Goal: Task Accomplishment & Management: Complete application form

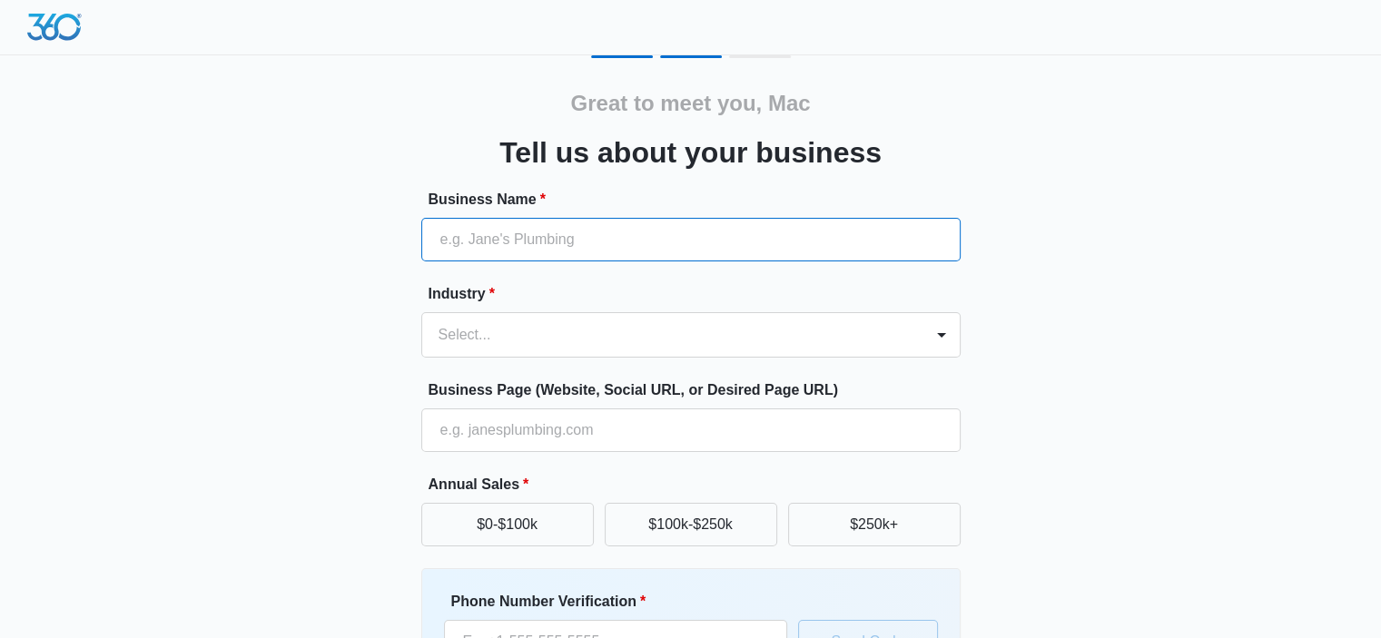
click at [624, 236] on input "Business Name *" at bounding box center [690, 240] width 539 height 44
type input "USA Storage Yards, LLC"
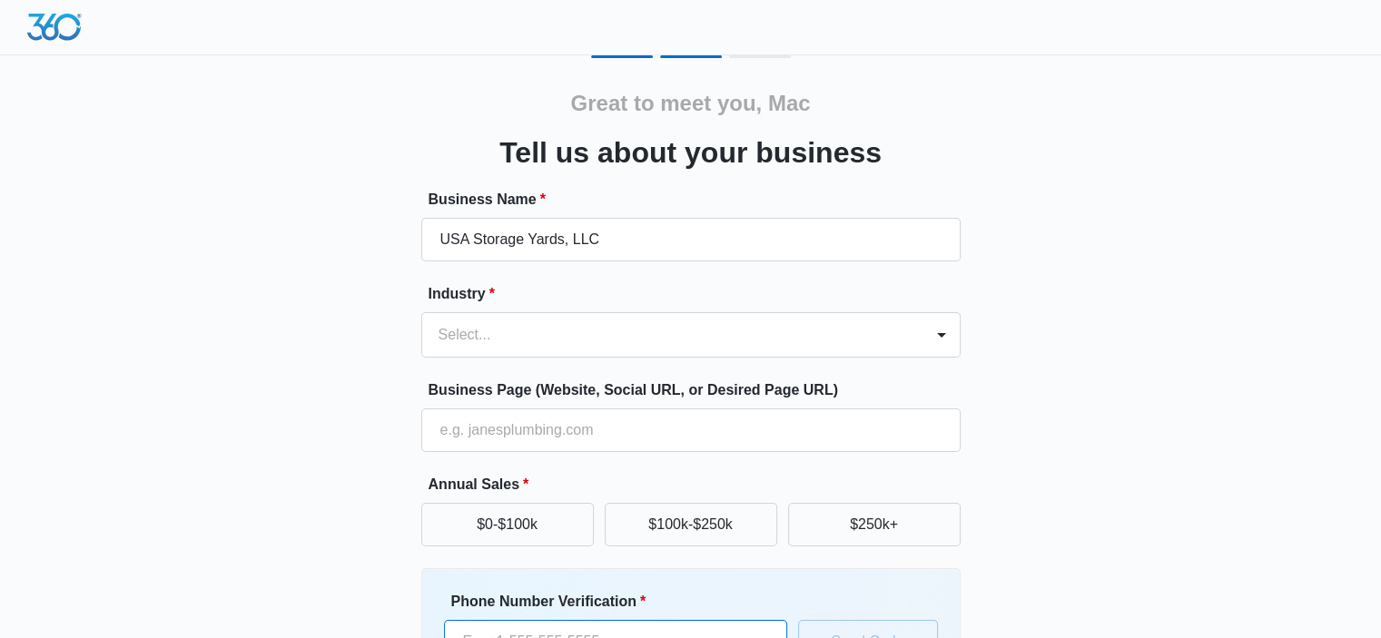
type input "[PHONE_NUMBER]"
click at [638, 341] on div "Select..." at bounding box center [672, 335] width 501 height 44
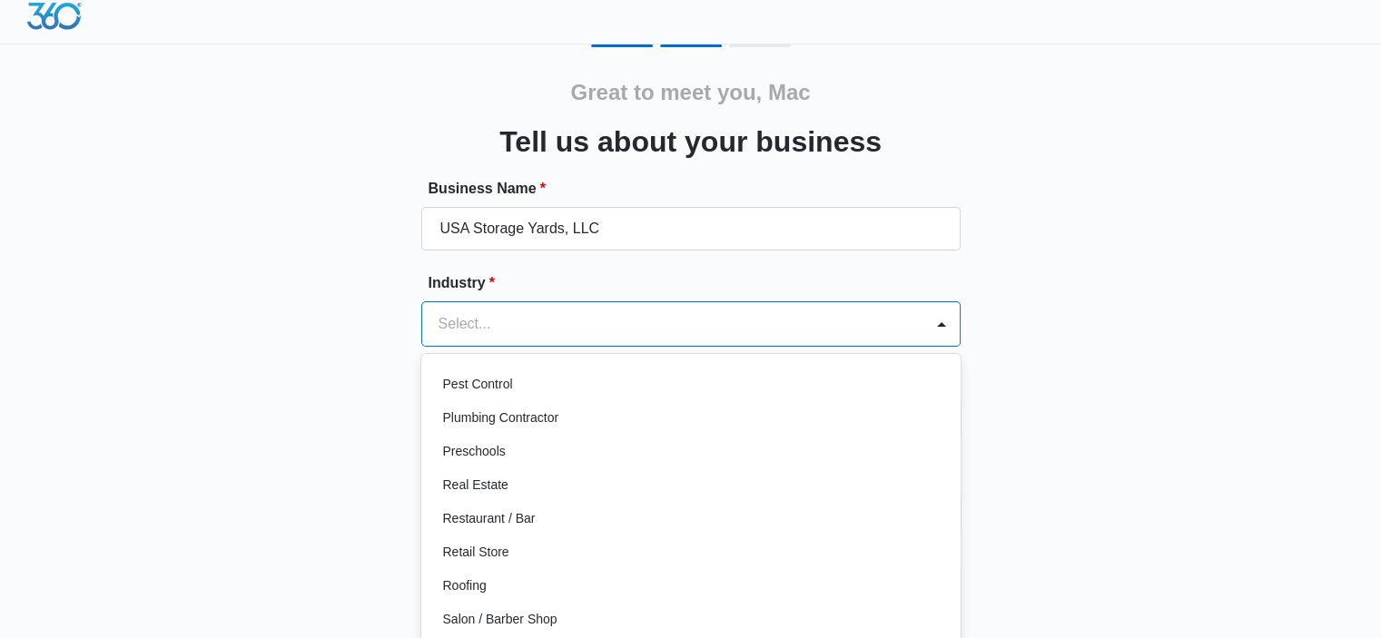
scroll to position [1271, 0]
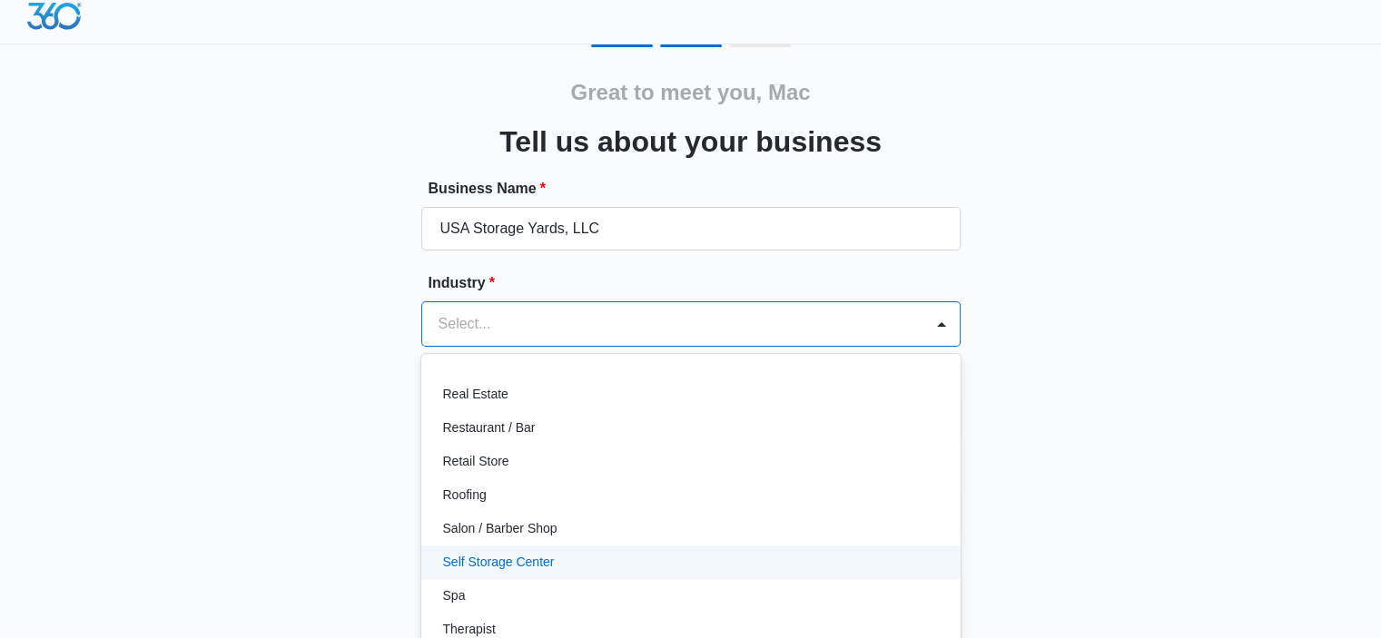
click at [578, 557] on div "Self Storage Center" at bounding box center [689, 562] width 492 height 19
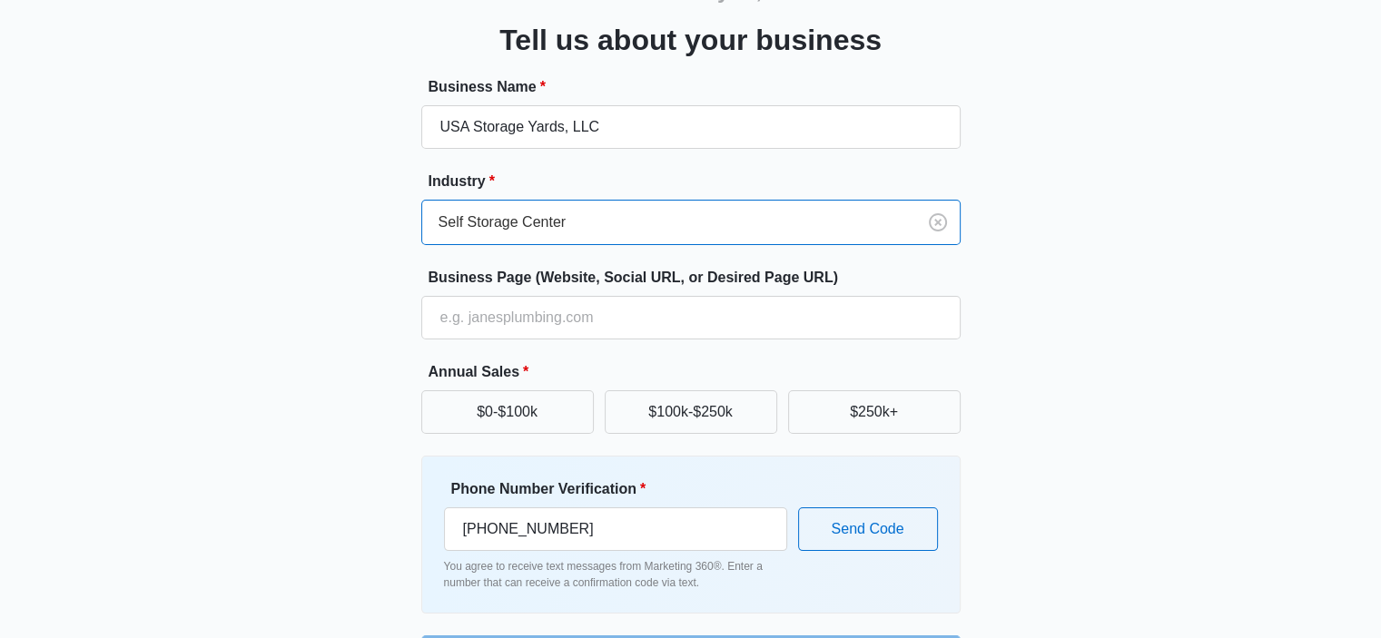
scroll to position [174, 0]
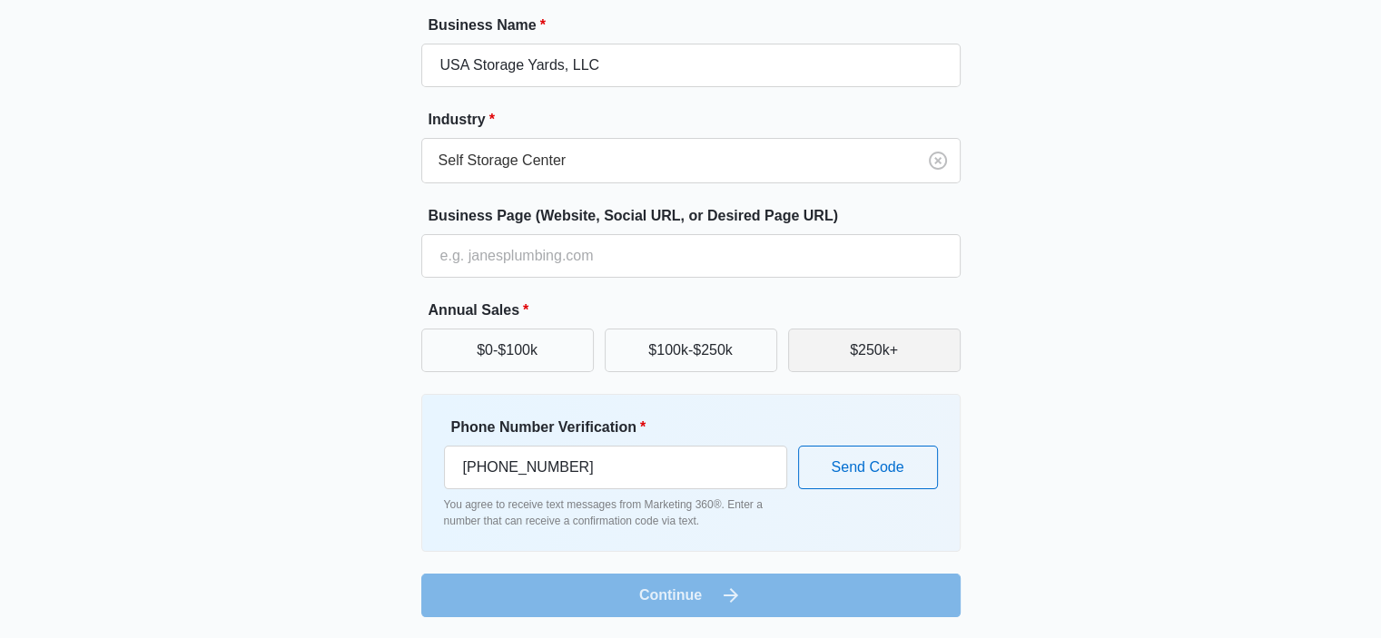
click at [856, 360] on button "$250k+" at bounding box center [874, 351] width 173 height 44
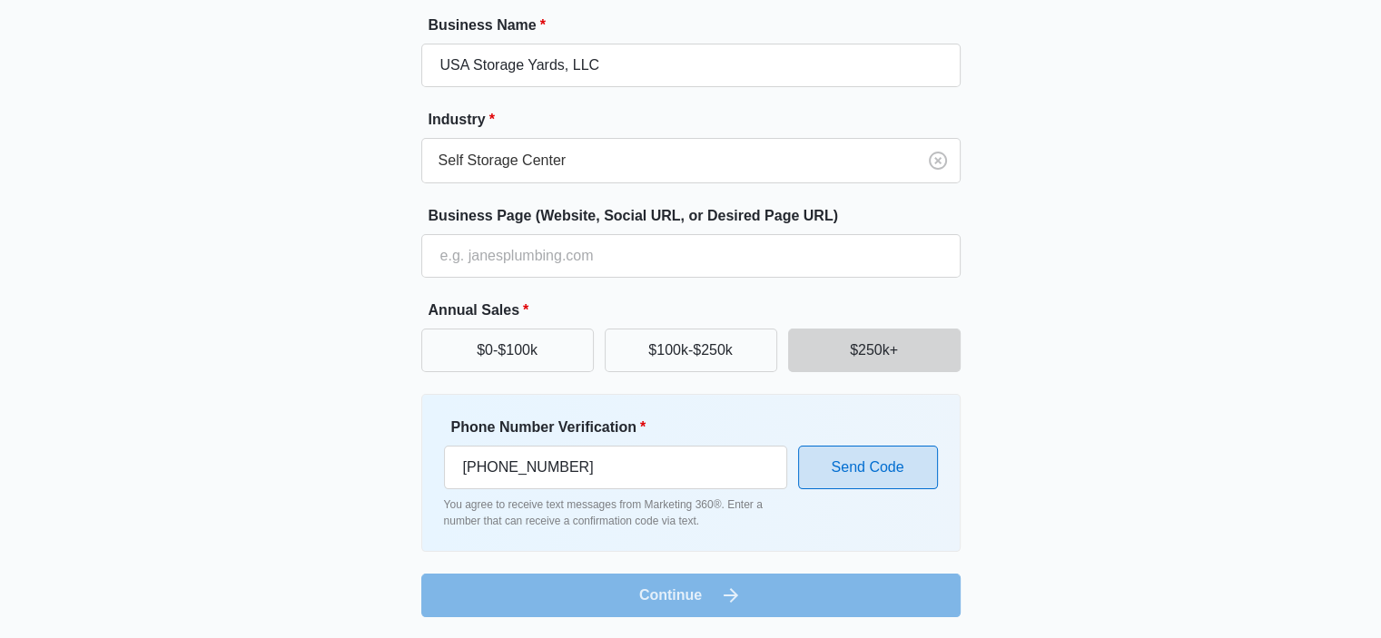
click at [839, 469] on button "Send Code" at bounding box center [868, 468] width 140 height 44
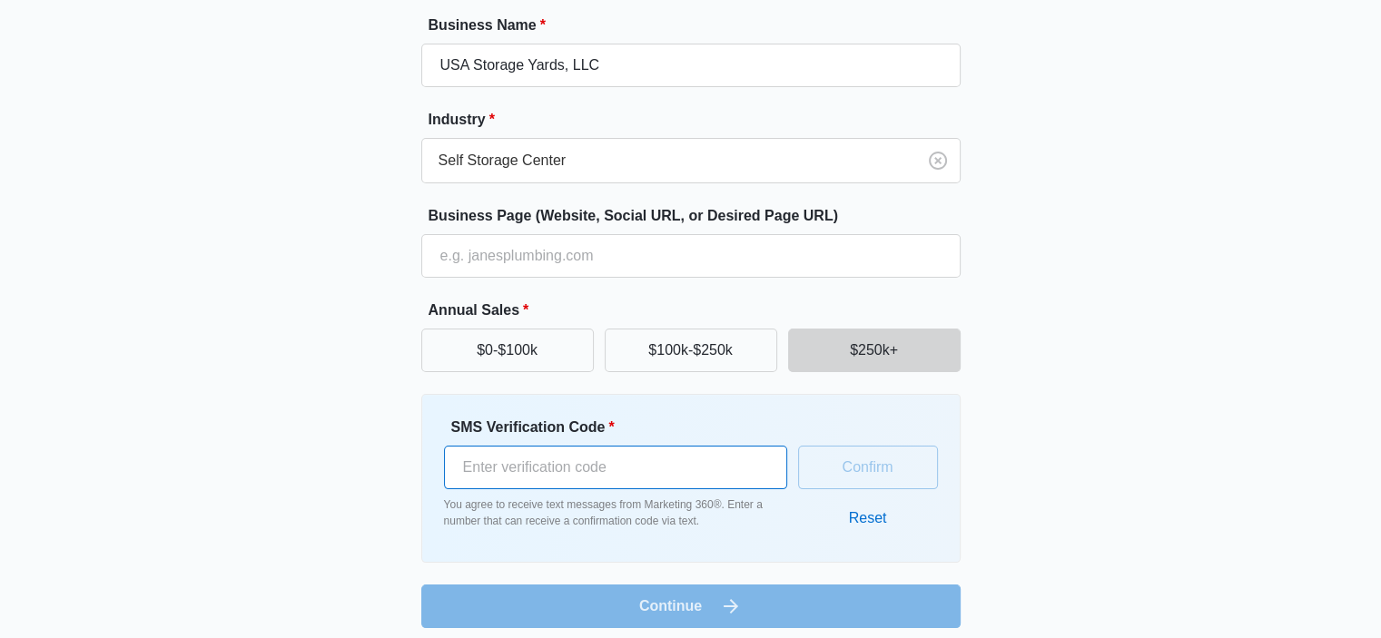
click at [683, 475] on input "SMS Verification Code *" at bounding box center [615, 468] width 343 height 44
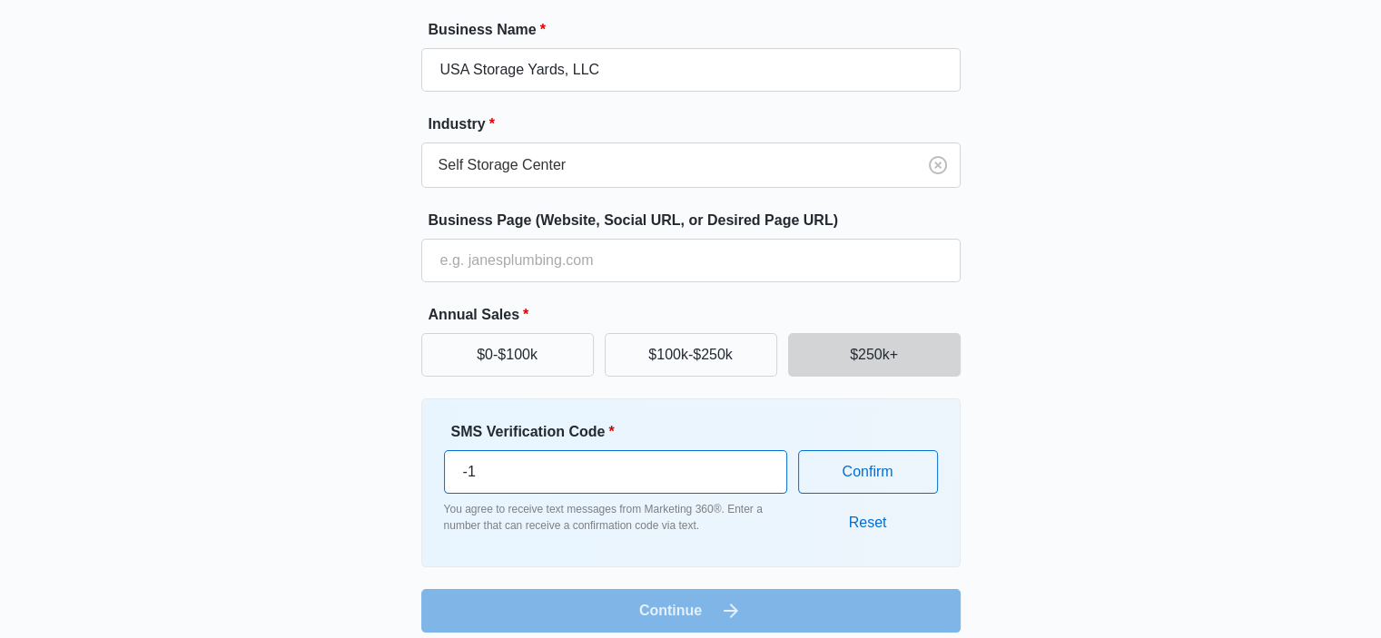
scroll to position [182, 0]
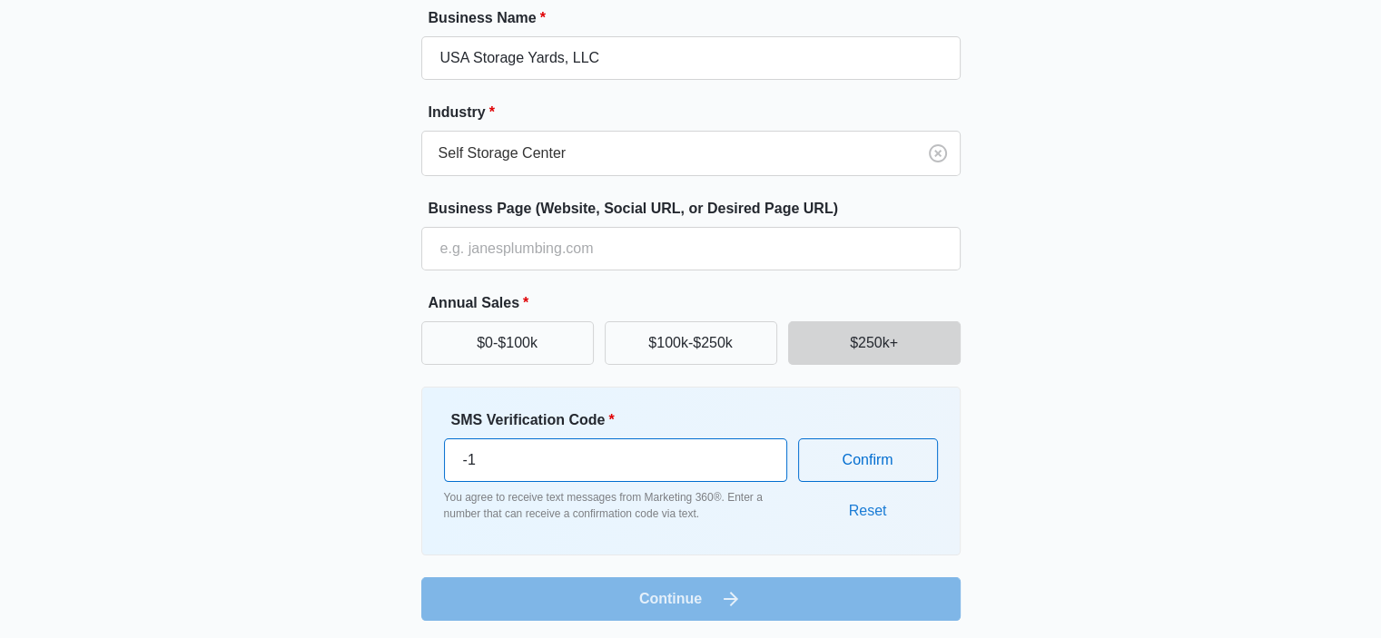
type input "-1"
click at [870, 515] on button "Reset" at bounding box center [868, 512] width 74 height 44
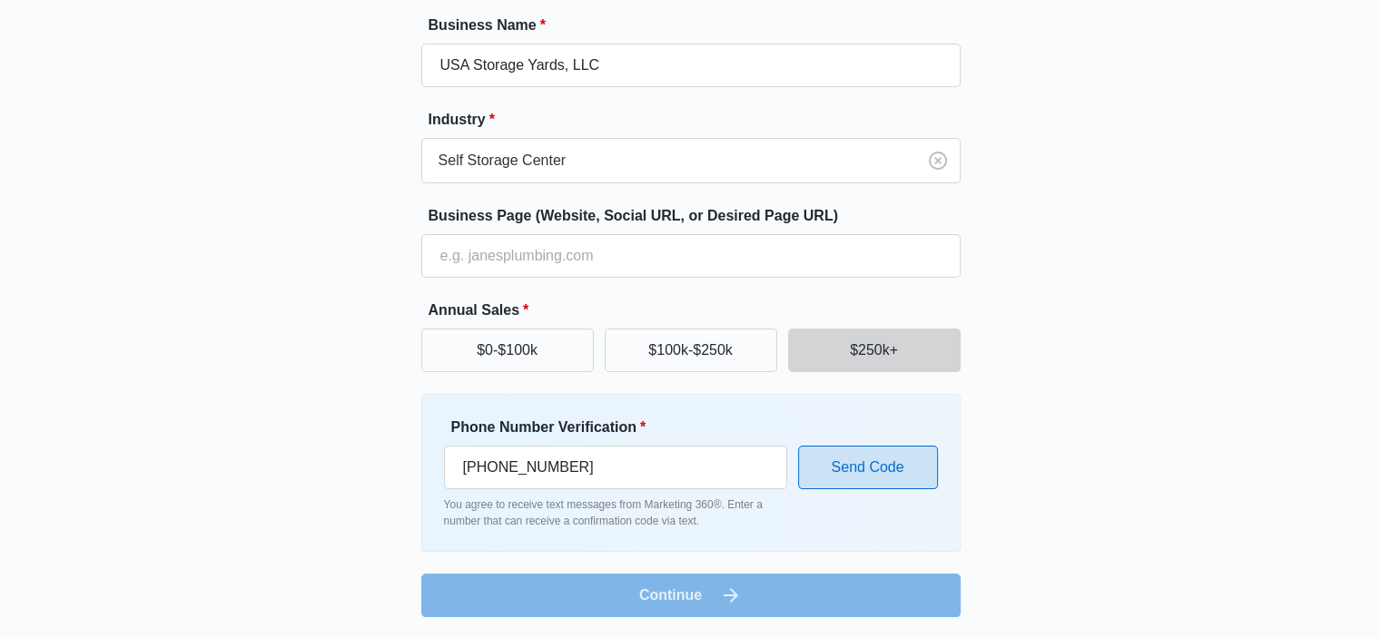
click at [826, 473] on button "Send Code" at bounding box center [868, 468] width 140 height 44
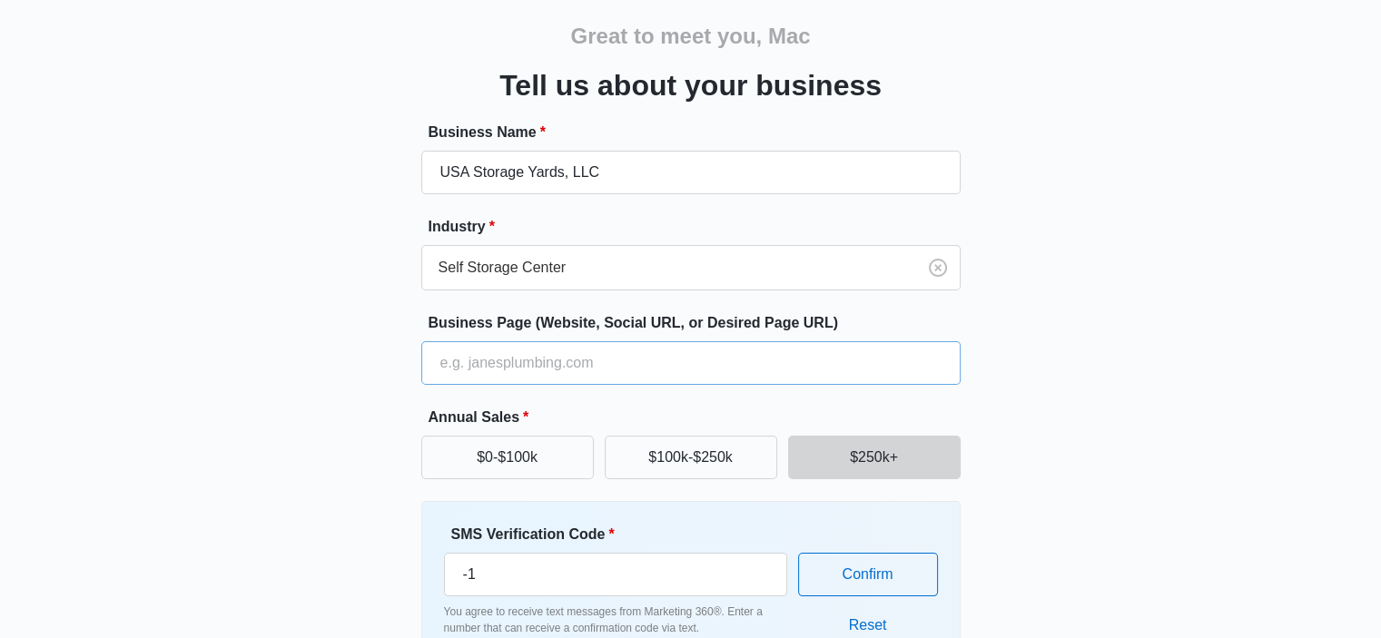
scroll to position [0, 0]
